Goal: Ask a question: Seek information or help from site administrators or community

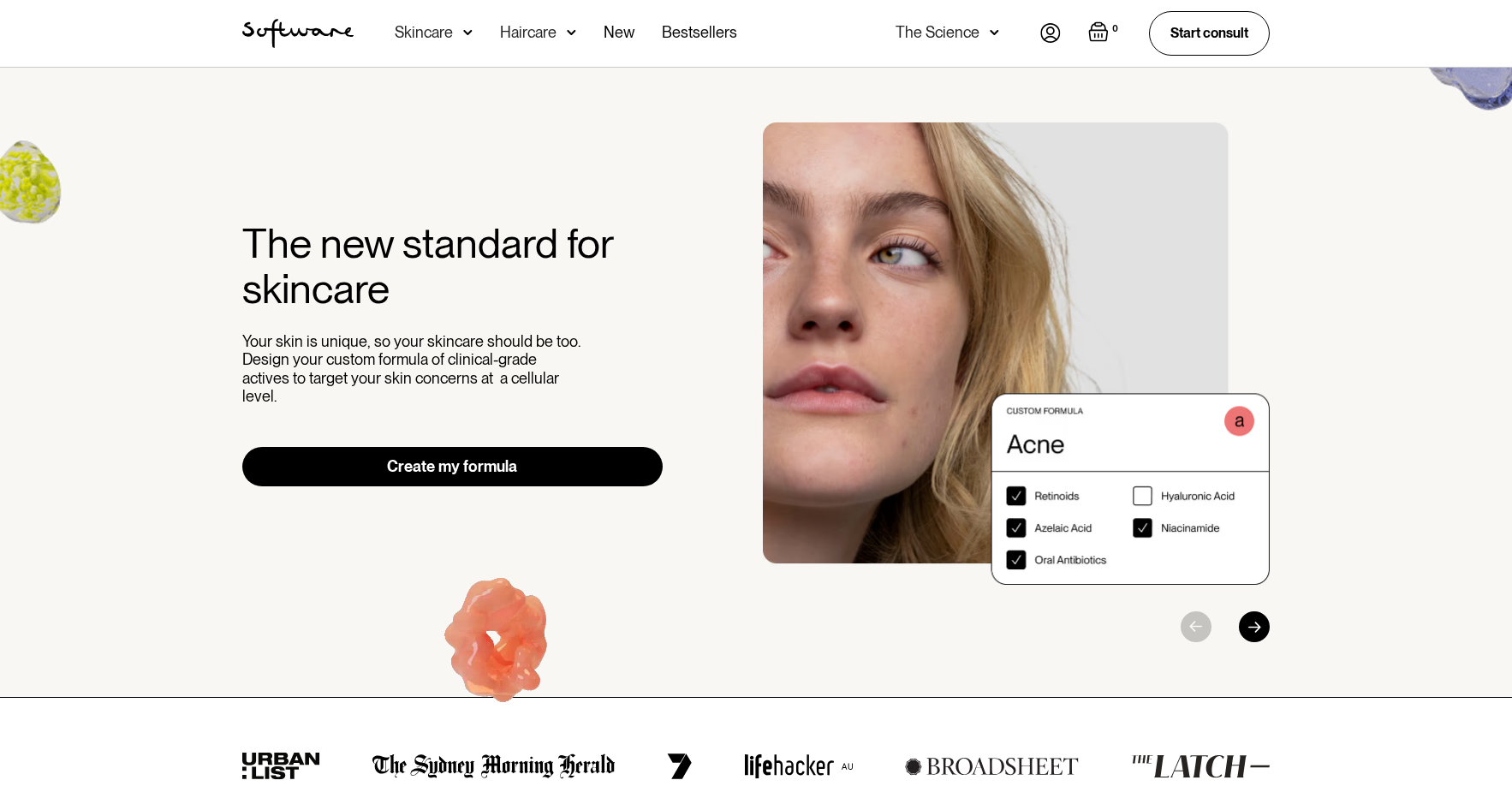
click at [1052, 37] on img at bounding box center [1050, 33] width 21 height 20
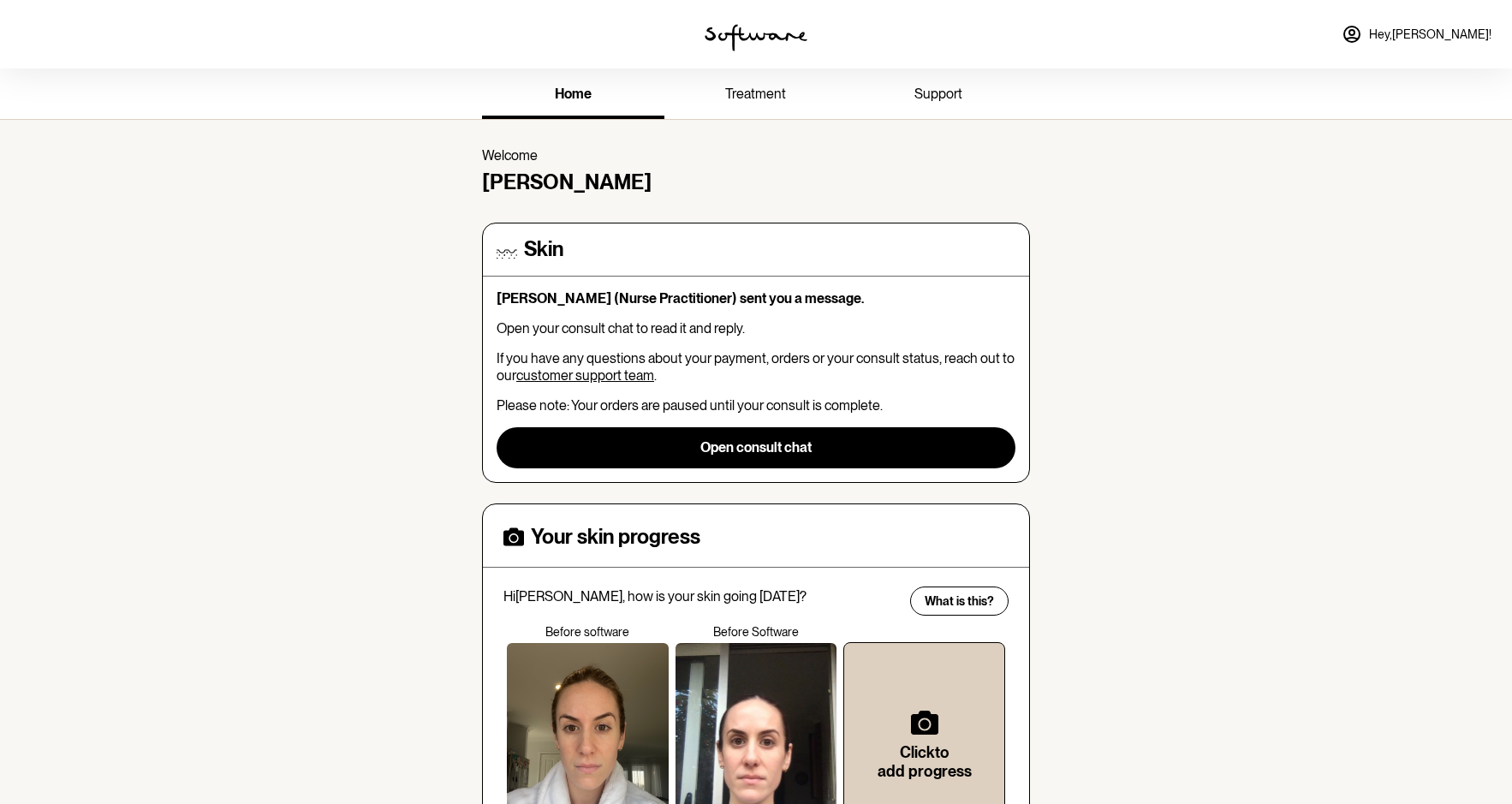
click at [785, 89] on link "treatment" at bounding box center [756, 95] width 182 height 47
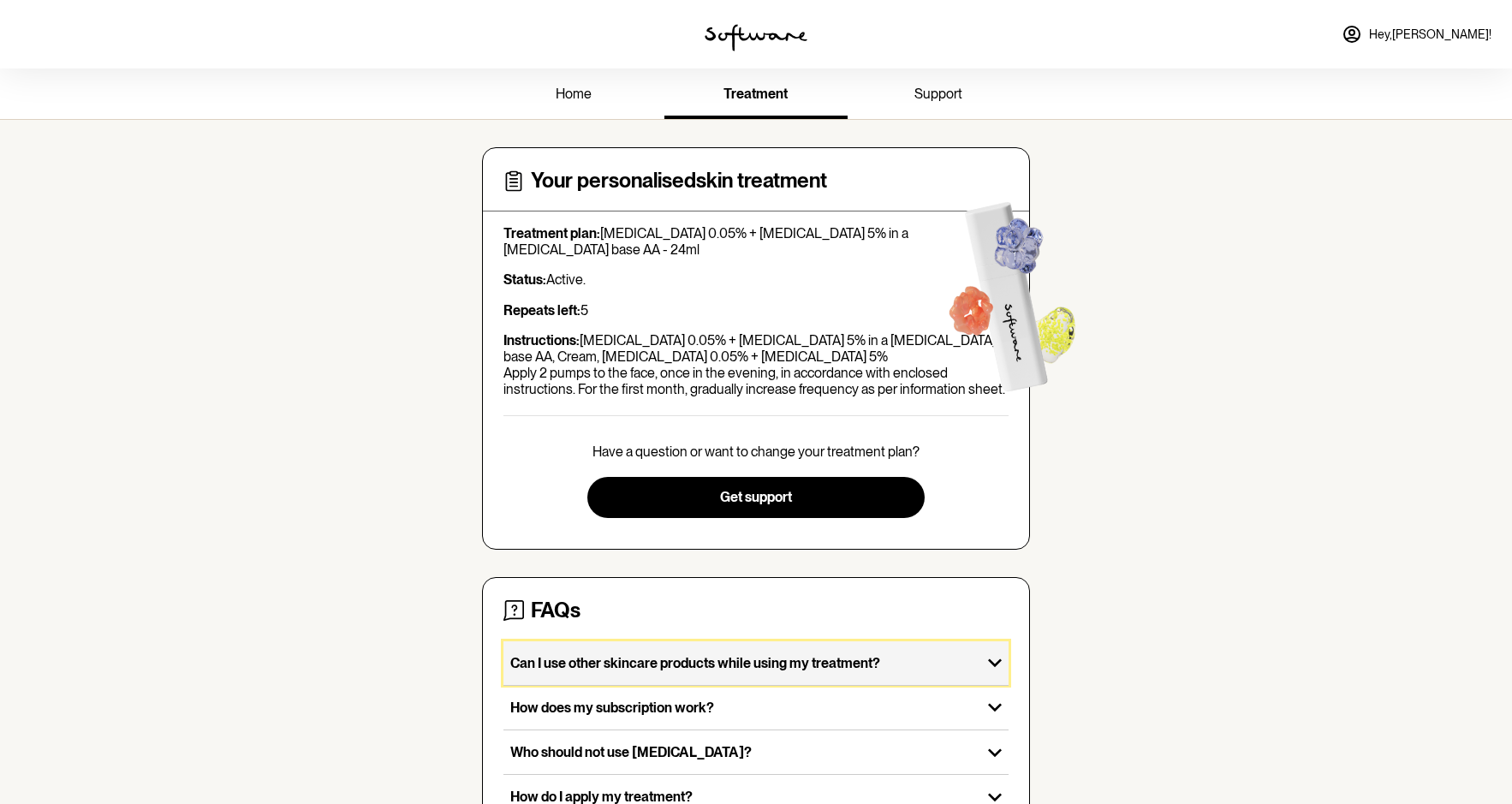
click at [870, 641] on div "Can I use other skincare products while using my treatment?" at bounding box center [742, 663] width 478 height 43
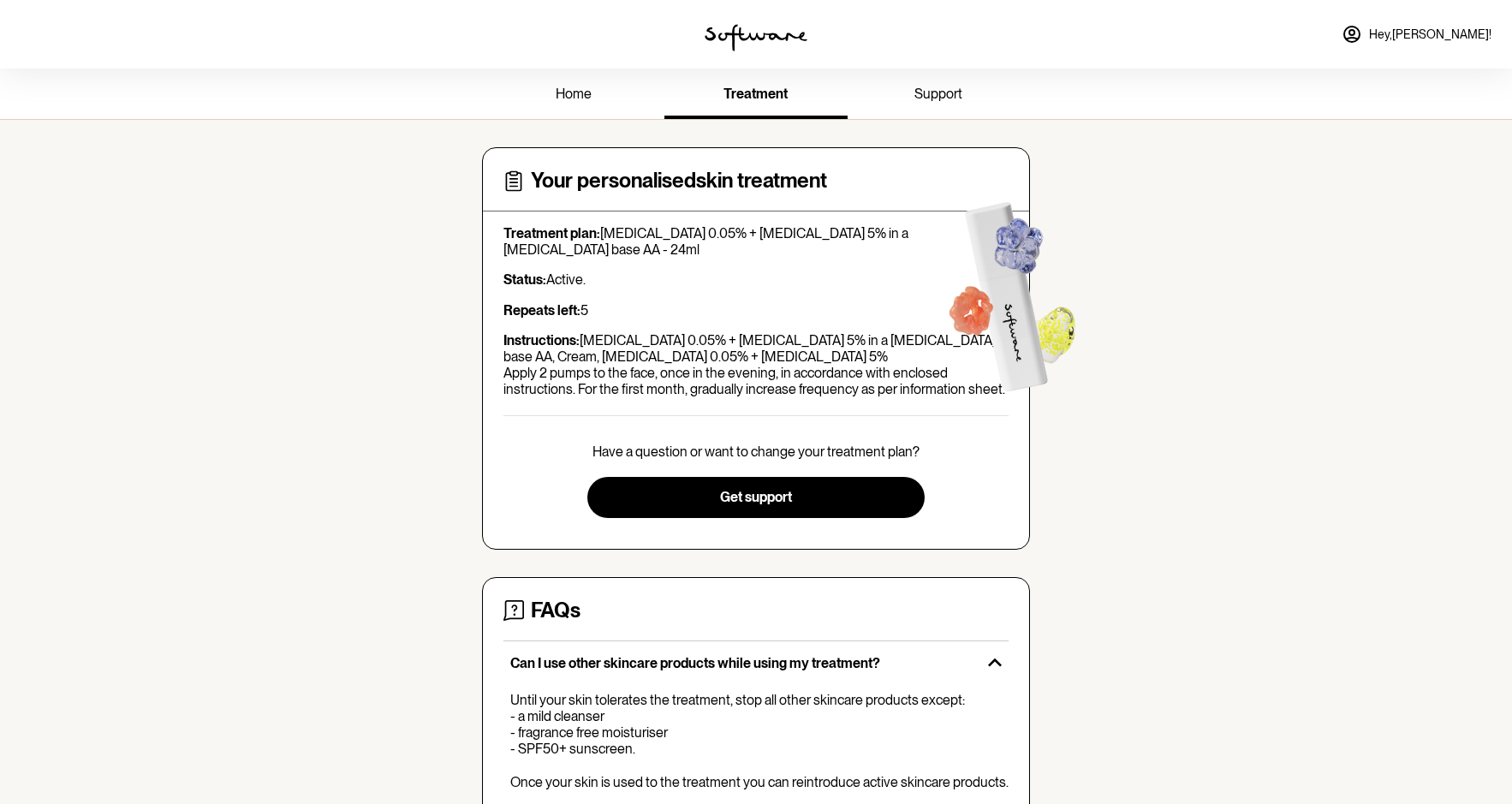
click at [922, 87] on span "support" at bounding box center [938, 93] width 48 height 17
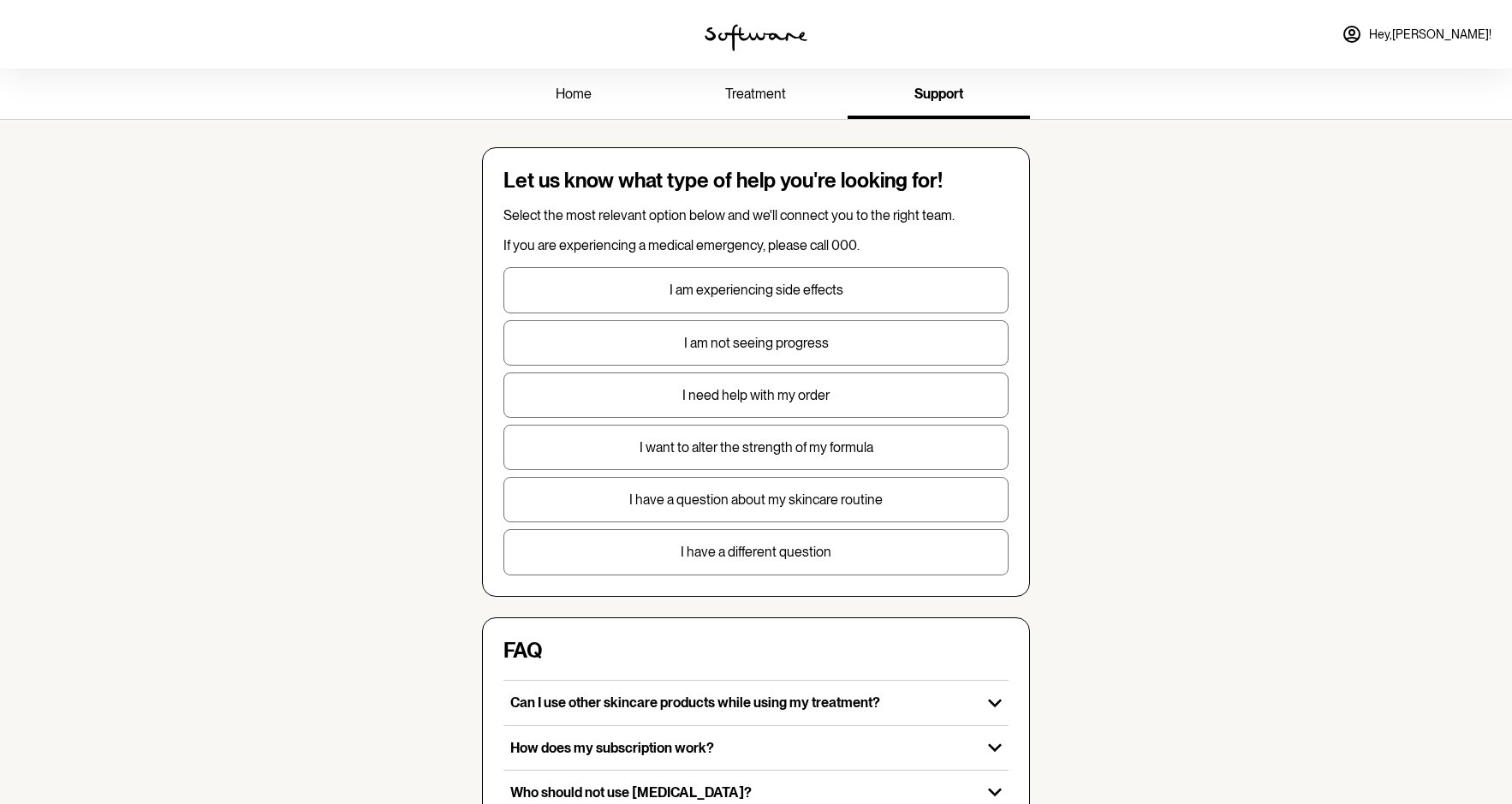
click at [743, 90] on span "treatment" at bounding box center [756, 93] width 61 height 17
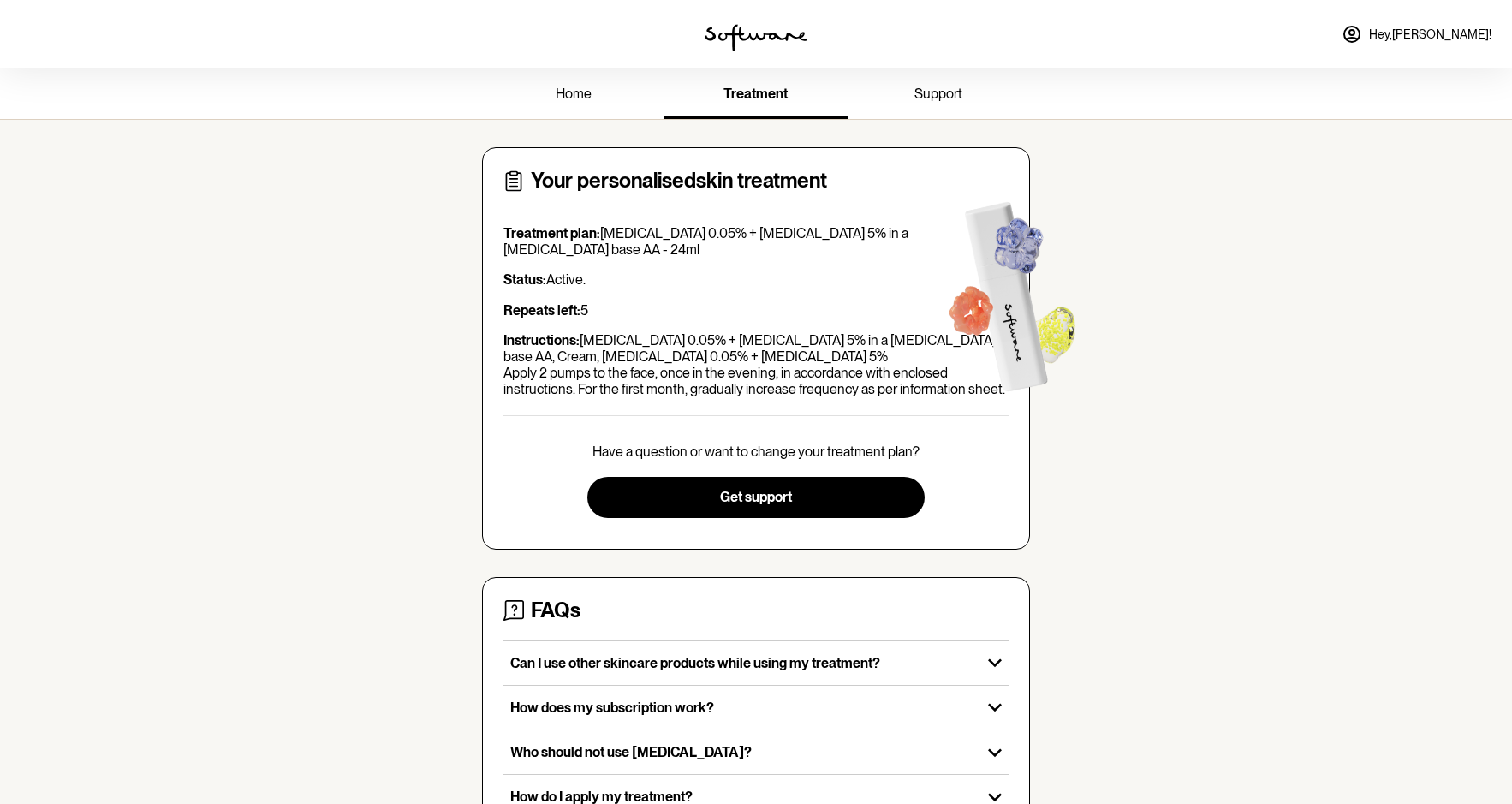
drag, startPoint x: 560, startPoint y: 294, endPoint x: 606, endPoint y: 303, distance: 46.9
click at [560, 302] on strong "Repeats left:" at bounding box center [542, 310] width 78 height 17
click at [576, 120] on div "home treatment support Your personalised skin treatment Treatment plan: [MEDICA…" at bounding box center [756, 491] width 1512 height 845
click at [571, 98] on span "home" at bounding box center [573, 93] width 36 height 17
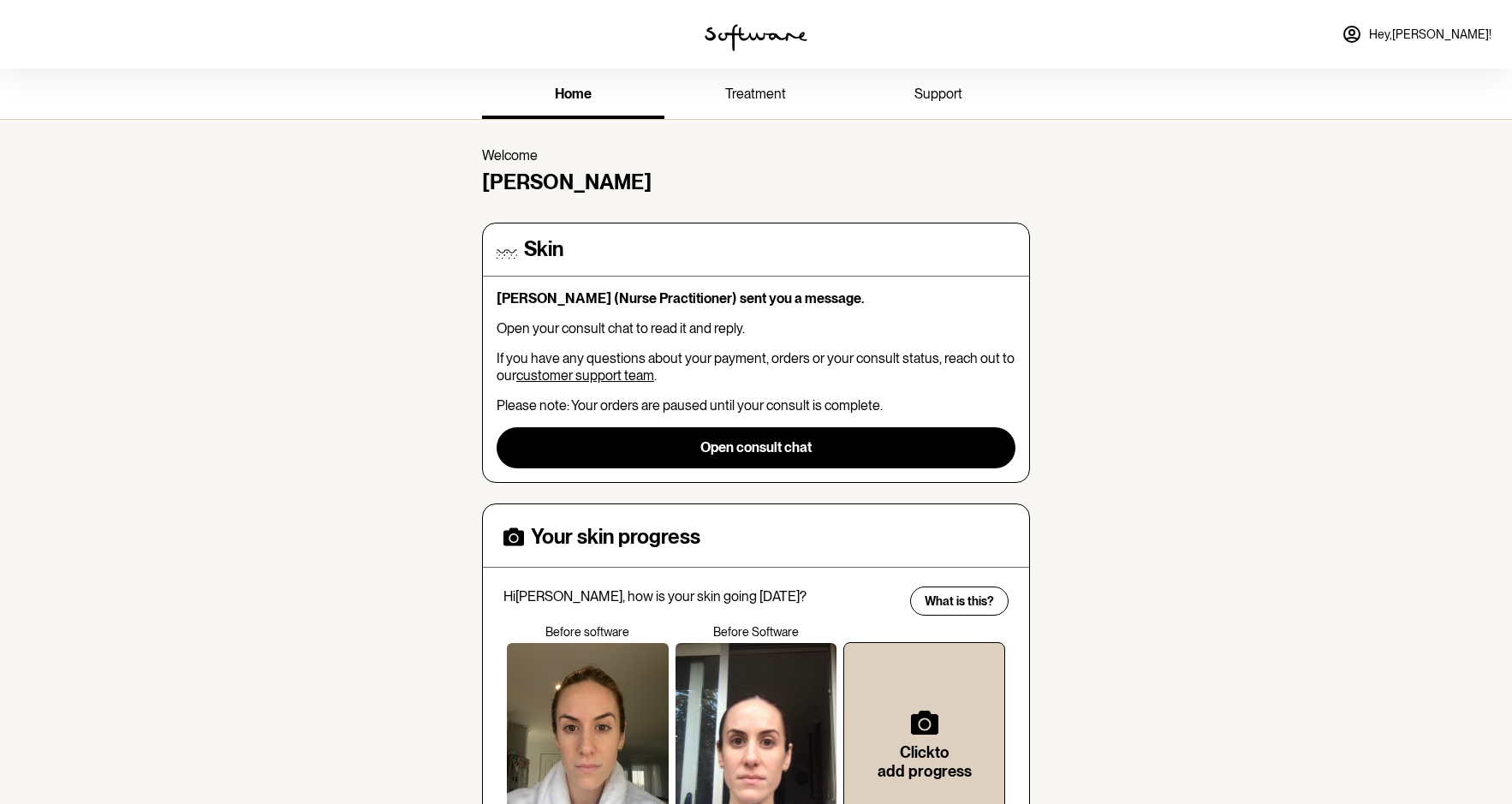
click at [769, 29] on img at bounding box center [756, 37] width 103 height 27
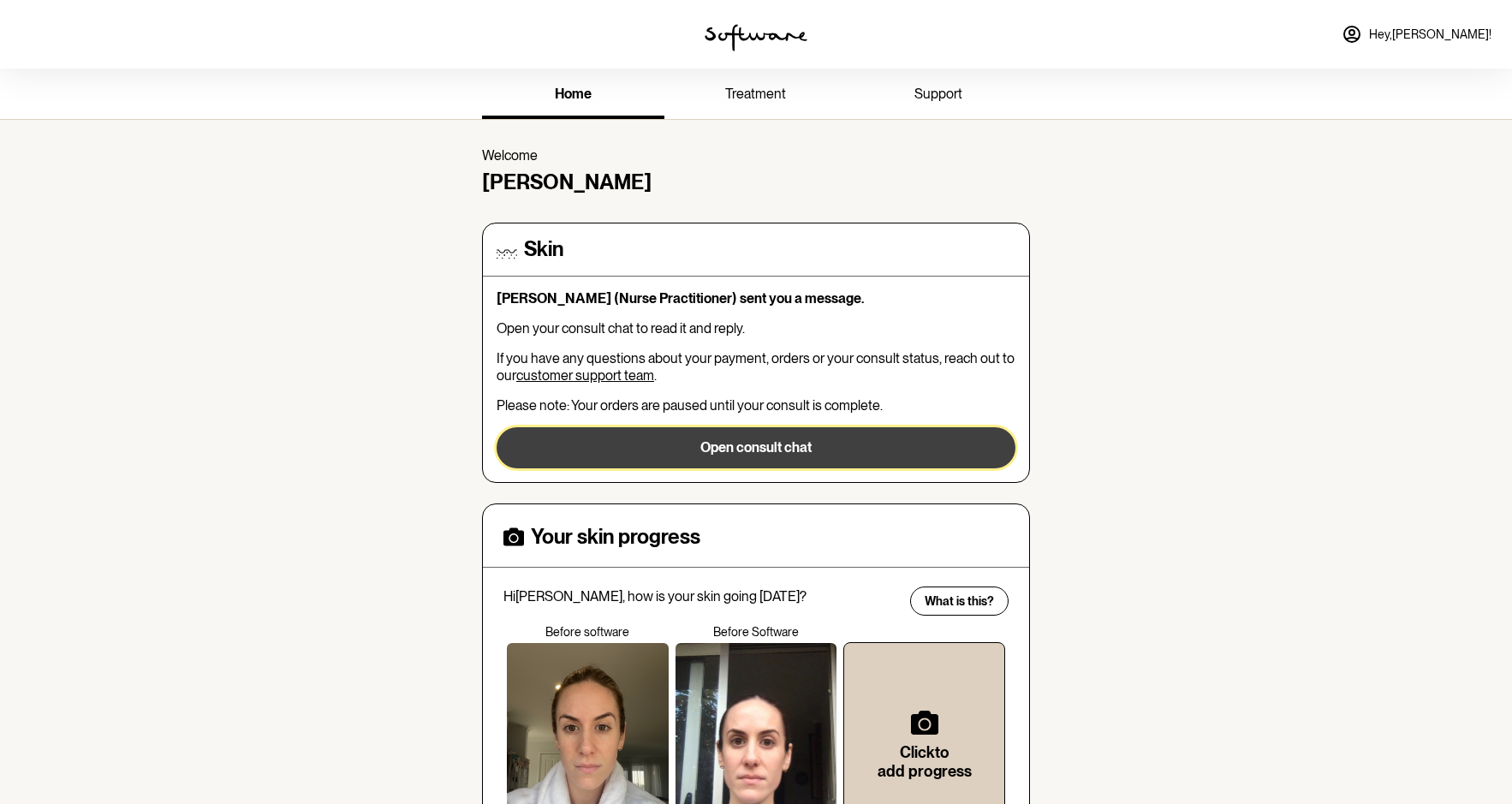
click at [748, 449] on button "Open consult chat" at bounding box center [756, 448] width 519 height 41
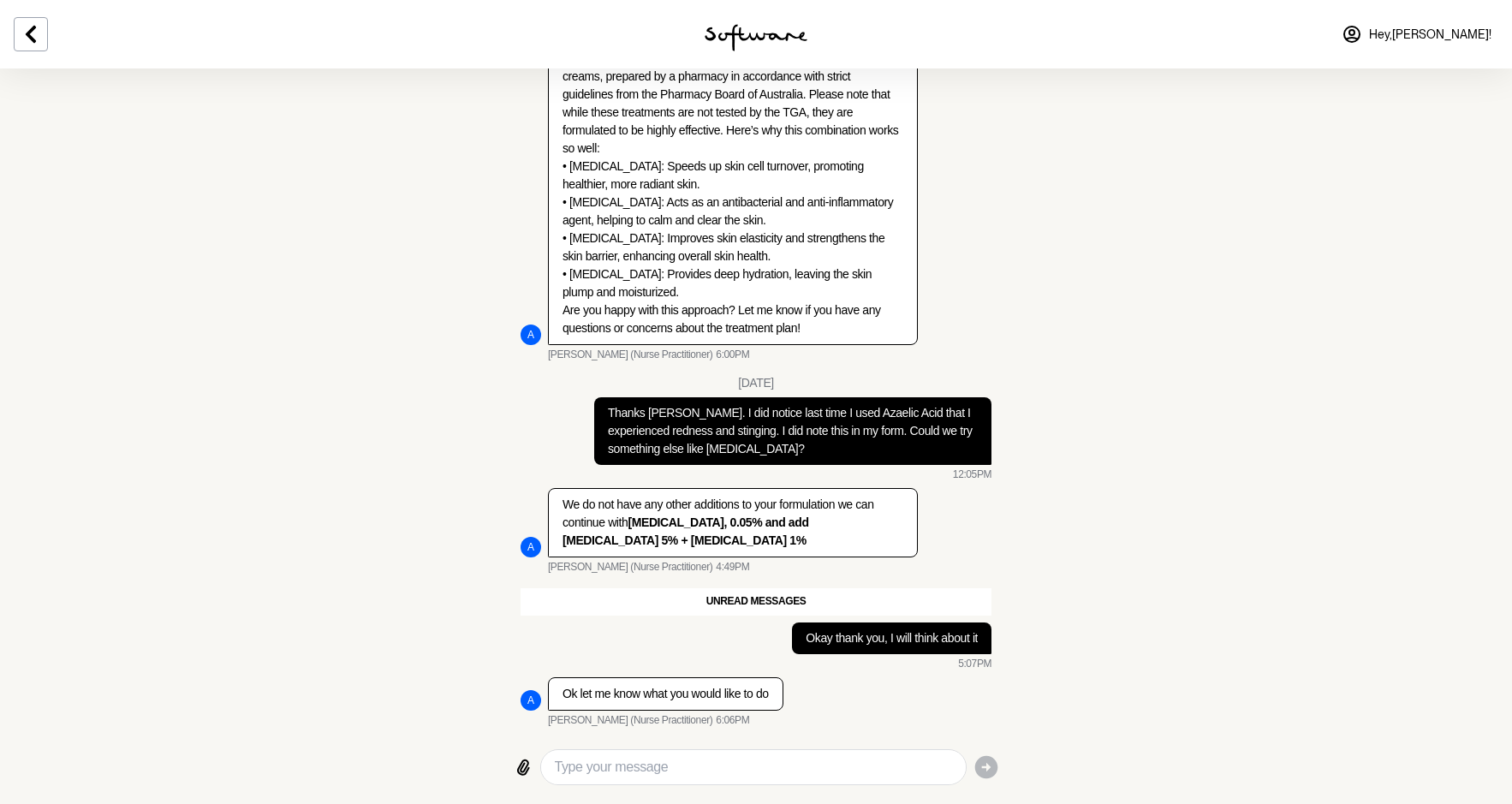
scroll to position [4830, 0]
click at [770, 764] on textarea "Type your message" at bounding box center [753, 767] width 397 height 21
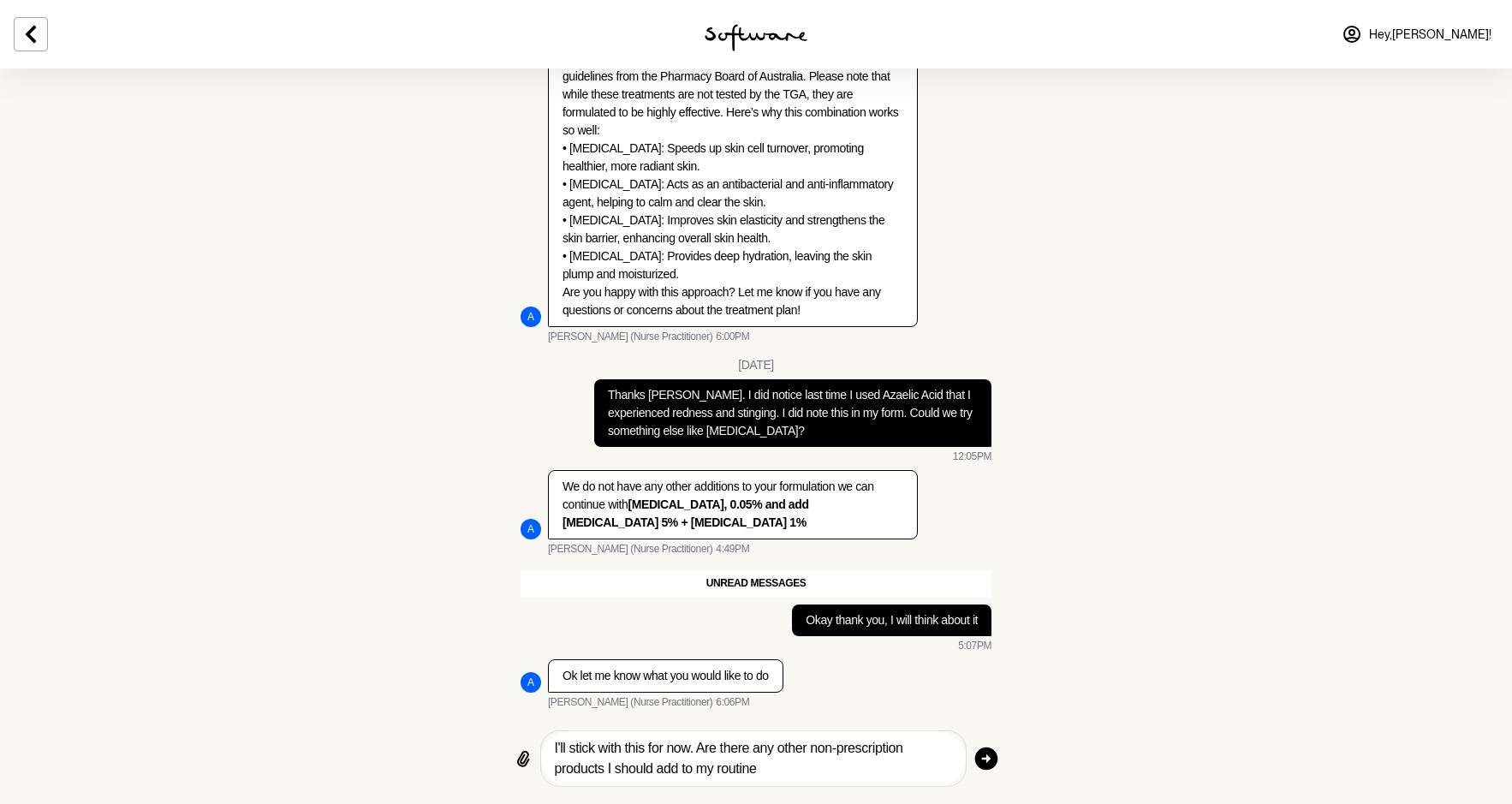
type textarea "I'll stick with this for now. Are there any other non-prescription products I s…"
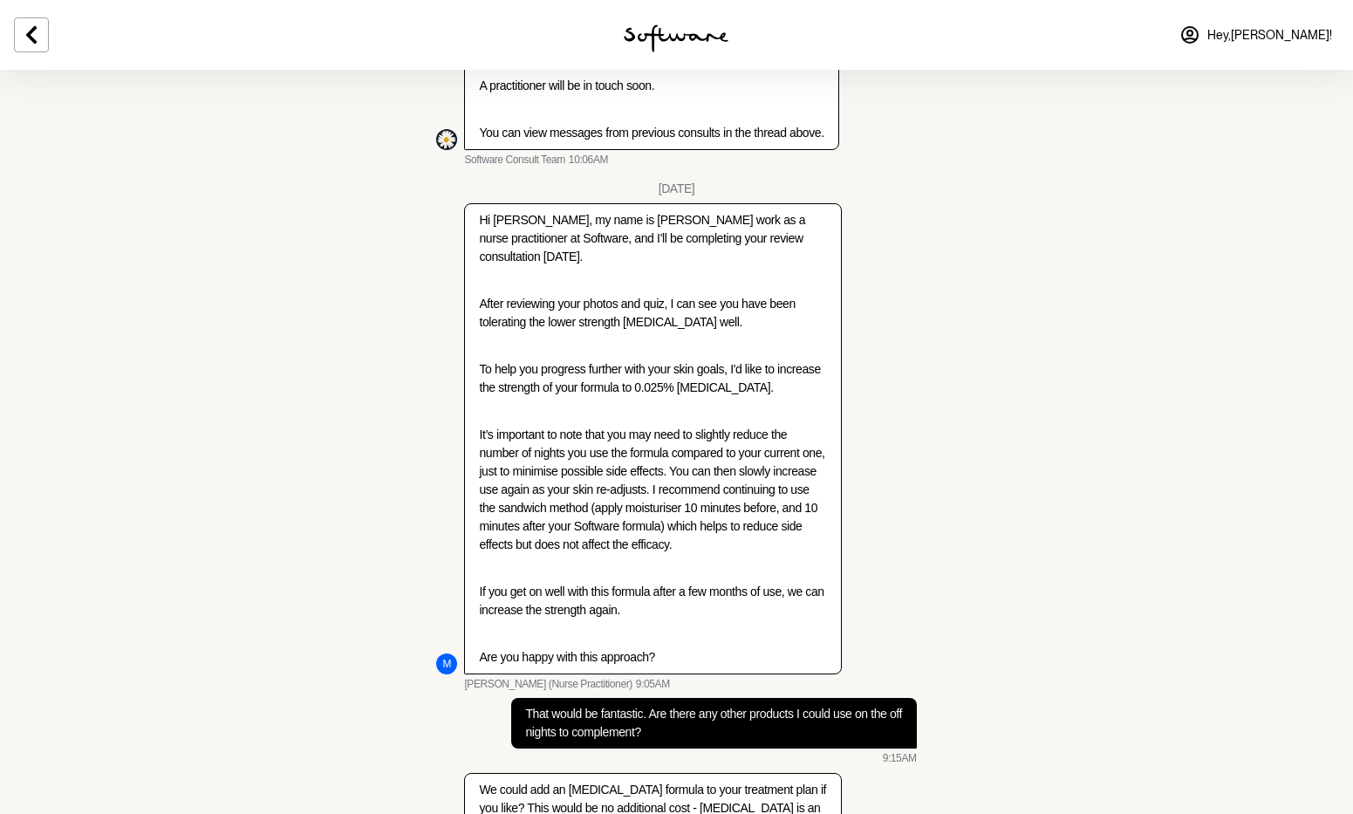
scroll to position [0, 0]
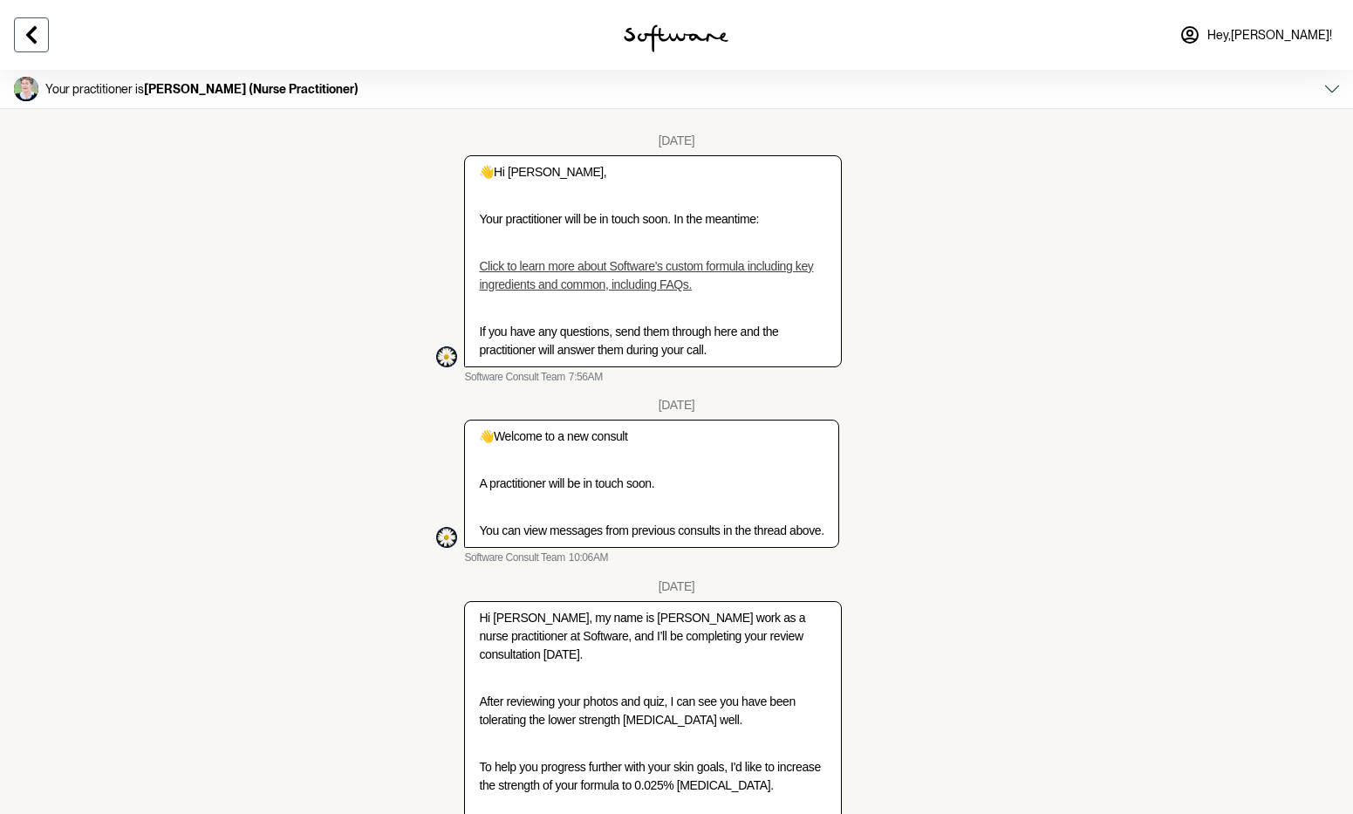
click at [34, 30] on icon at bounding box center [31, 34] width 10 height 17
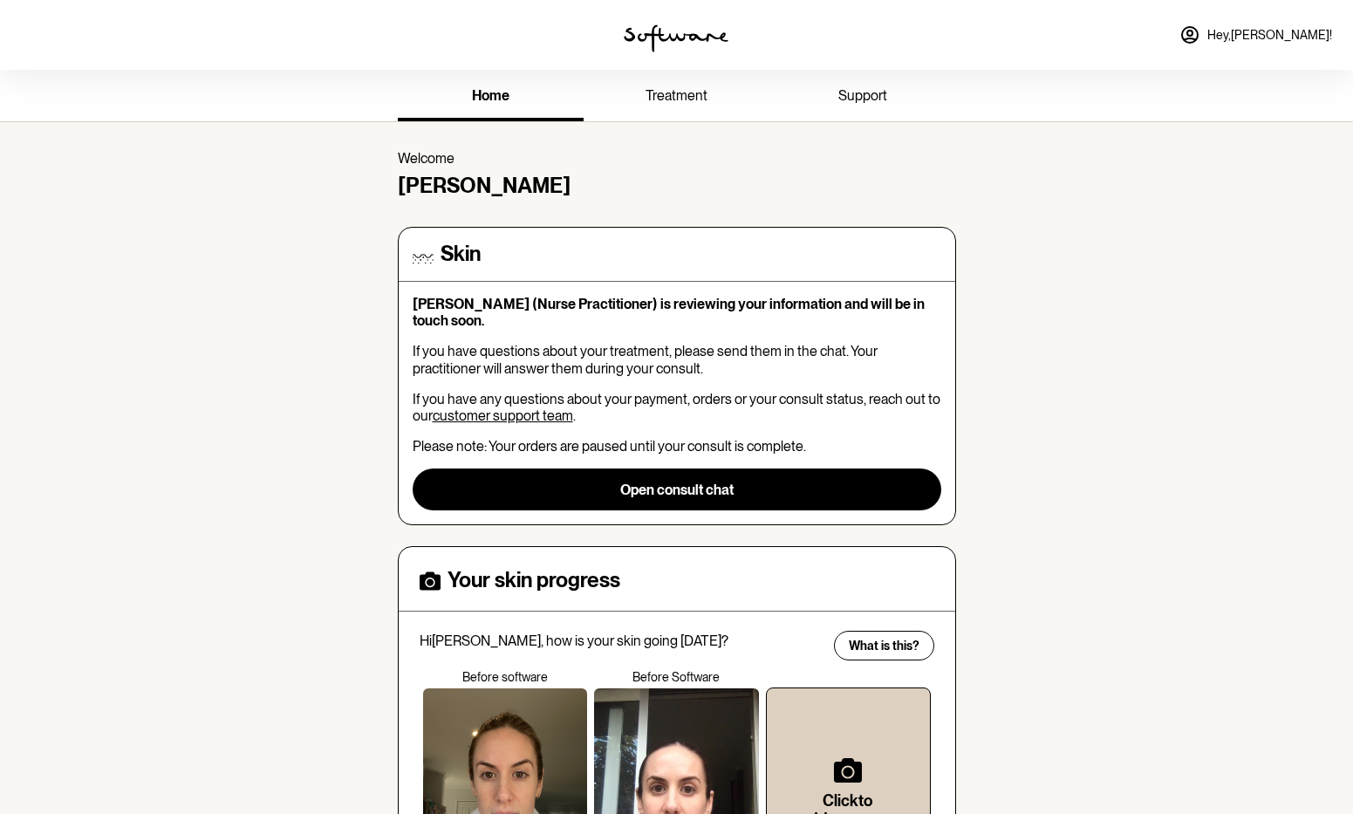
click at [1302, 36] on span "Hey, [PERSON_NAME] !" at bounding box center [1269, 35] width 125 height 15
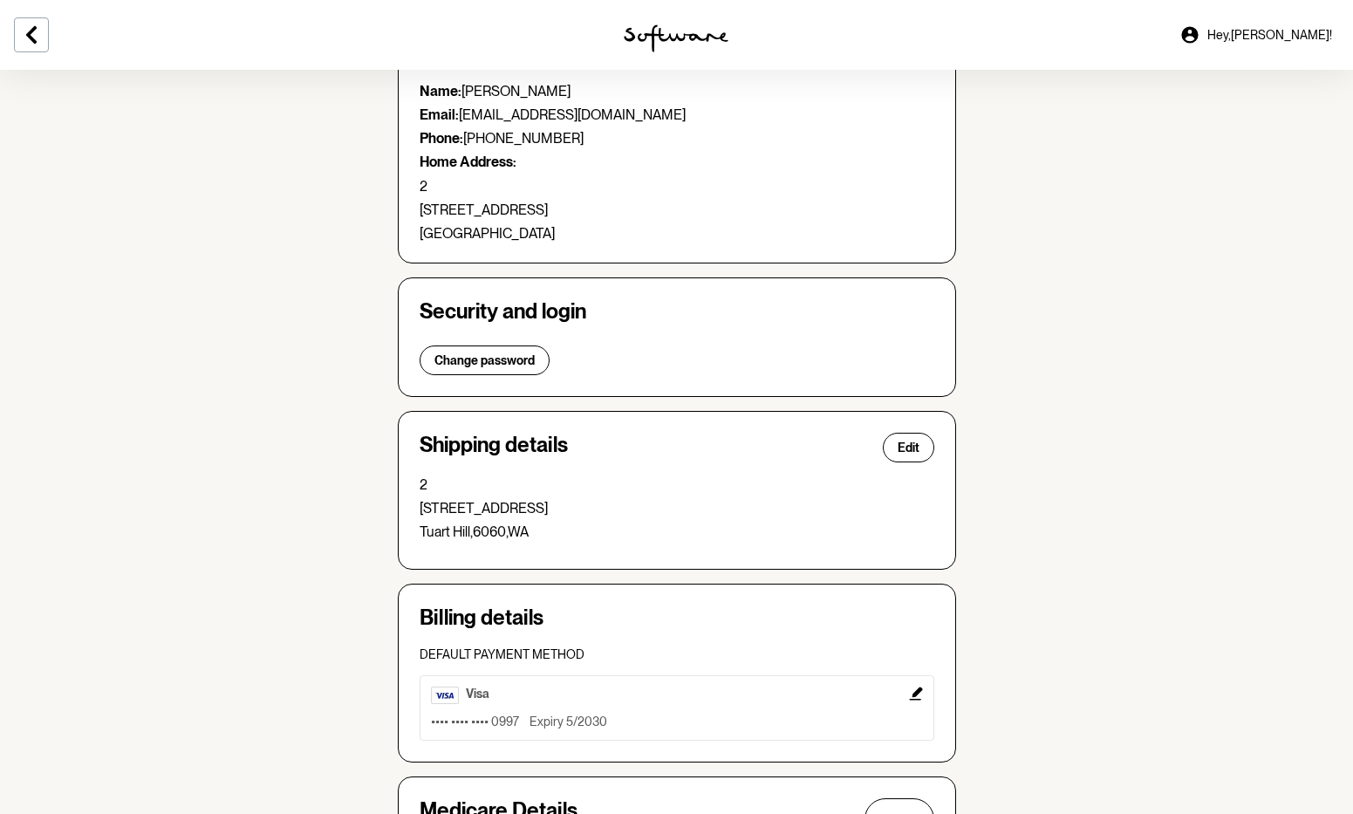
scroll to position [322, 0]
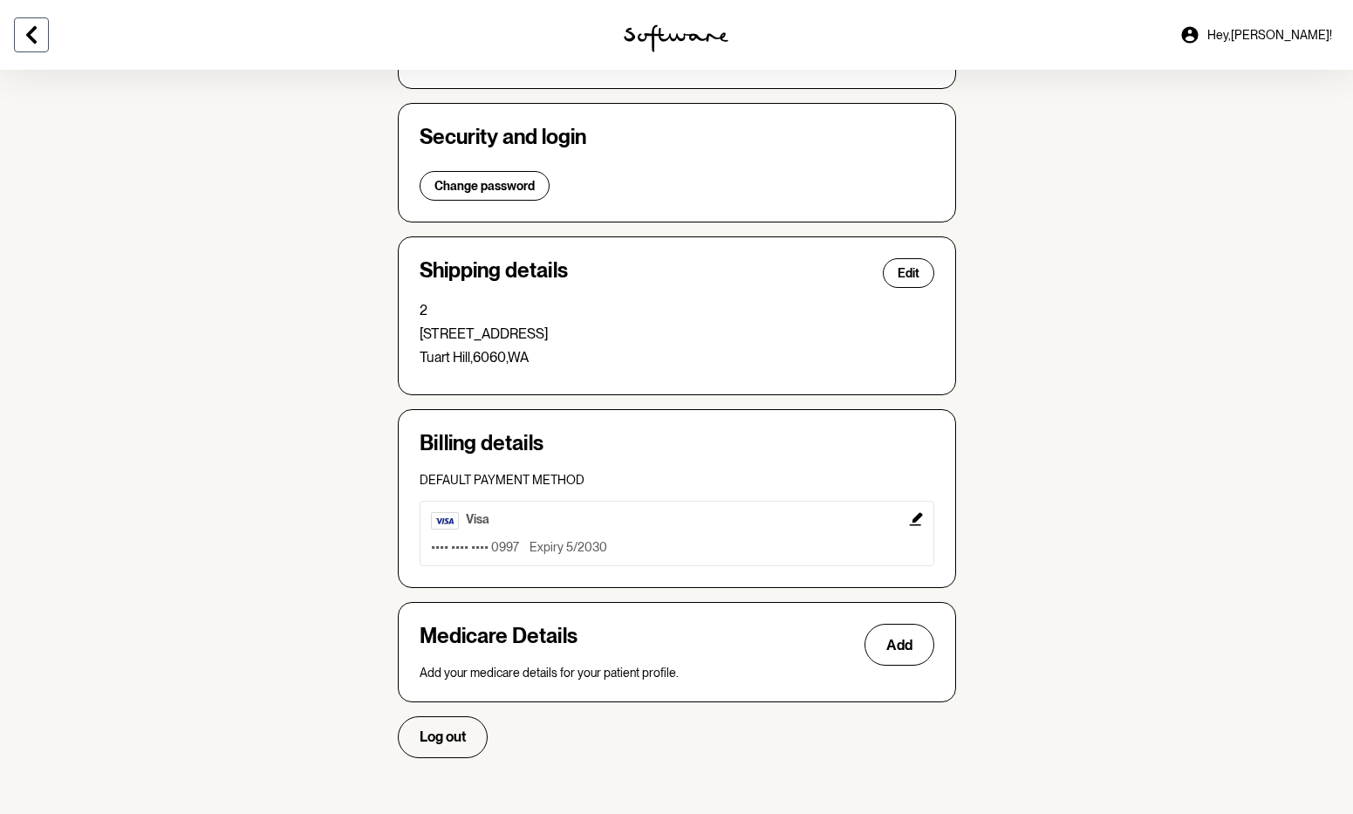
click at [33, 29] on icon at bounding box center [31, 34] width 10 height 17
